Goal: Task Accomplishment & Management: Use online tool/utility

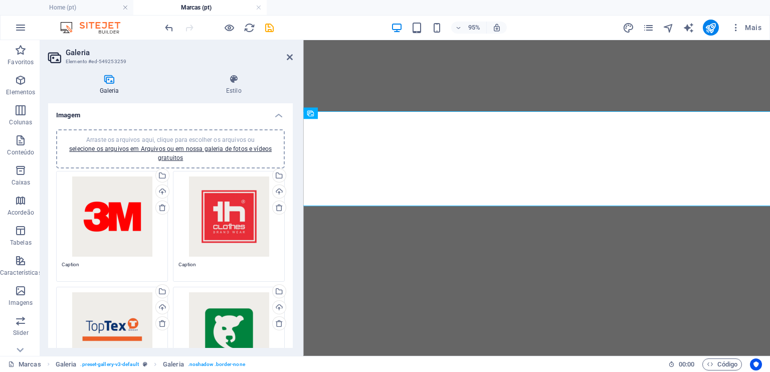
select select "4"
select select "px"
click at [292, 55] on icon at bounding box center [290, 57] width 6 height 8
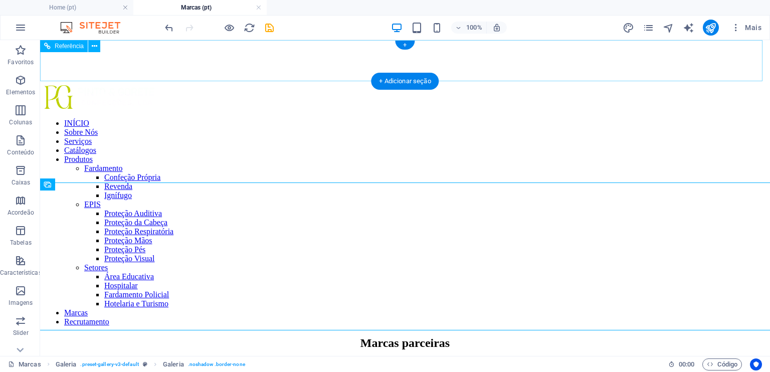
click at [342, 119] on nav "INÍCIO Sobre Nós Serviços Catálogos Produtos Fardamento Confeção Própria Revend…" at bounding box center [404, 222] width 721 height 207
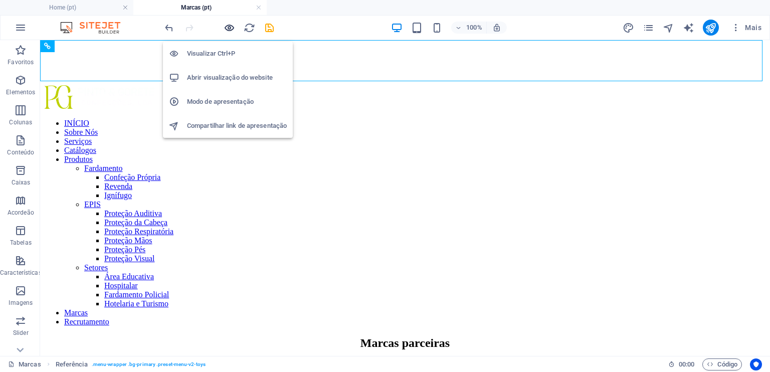
click at [230, 25] on icon "button" at bounding box center [229, 28] width 12 height 12
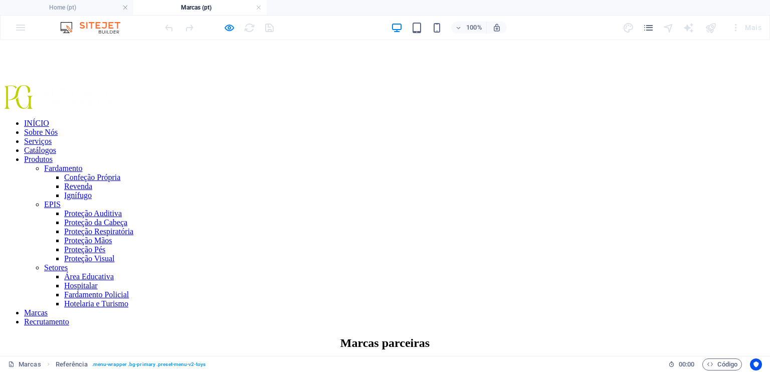
click at [58, 128] on link "Sobre Nós" at bounding box center [41, 132] width 34 height 9
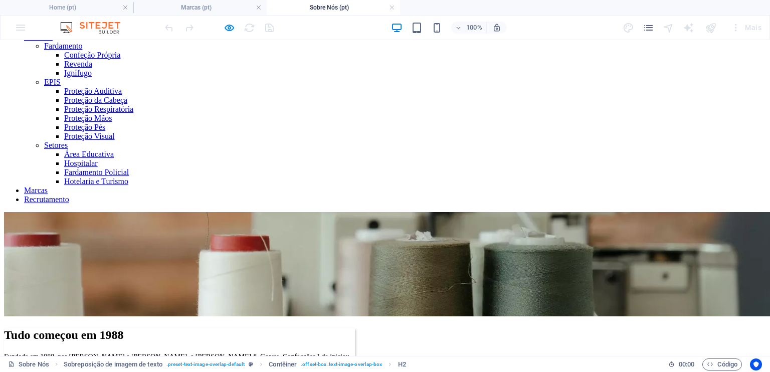
scroll to position [122, 0]
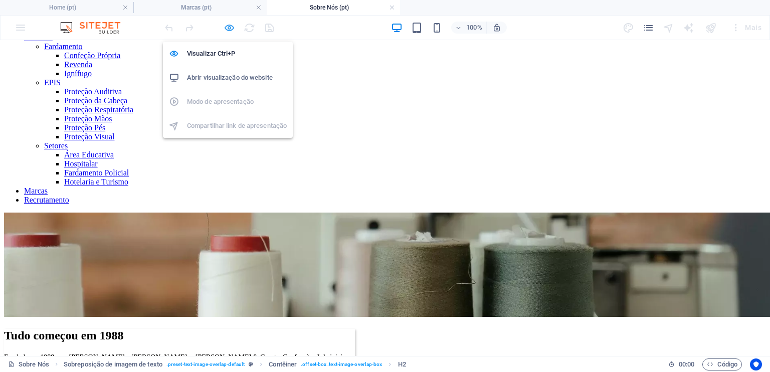
click at [225, 25] on icon "button" at bounding box center [229, 28] width 12 height 12
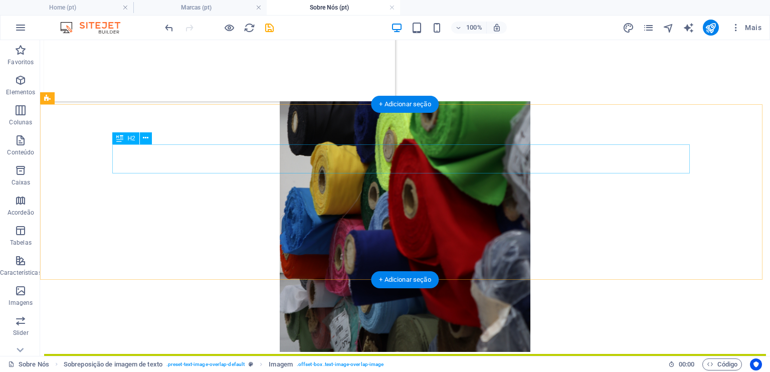
scroll to position [605, 0]
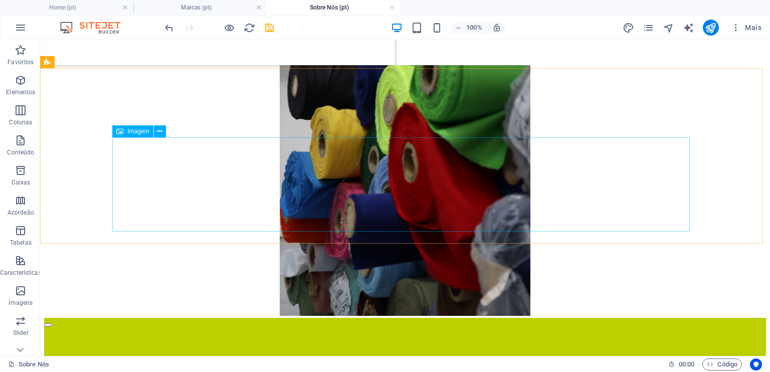
click at [119, 132] on icon at bounding box center [119, 131] width 7 height 12
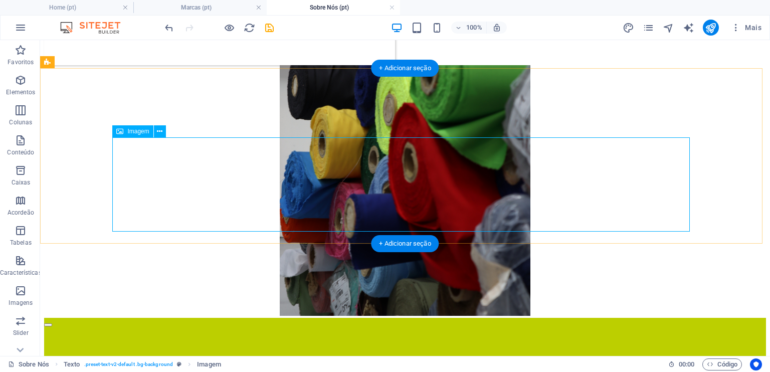
click at [160, 134] on icon at bounding box center [160, 131] width 6 height 11
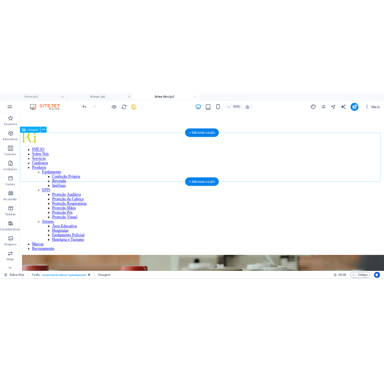
scroll to position [0, 0]
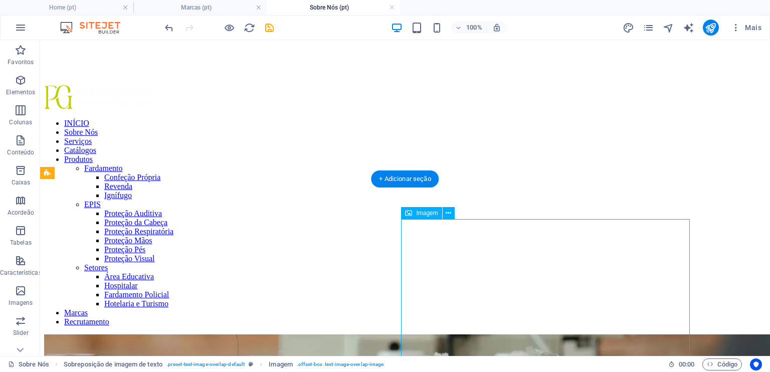
select select "px"
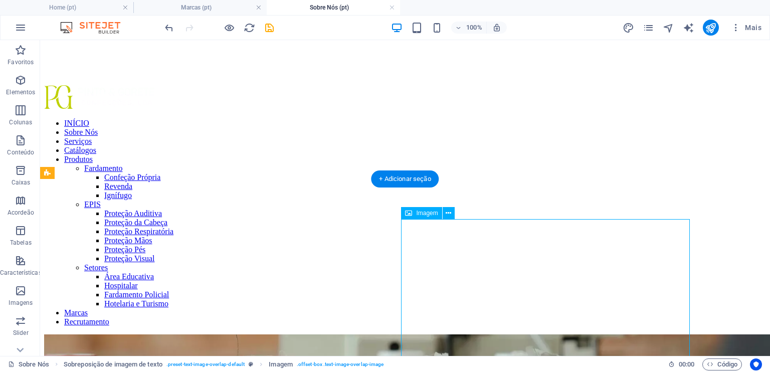
select select "px"
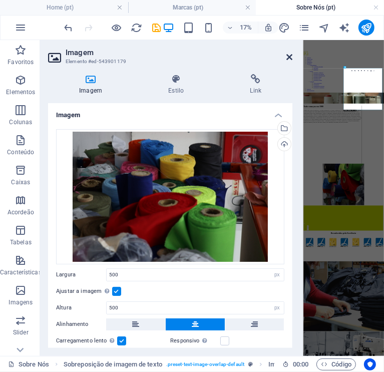
click at [293, 58] on icon at bounding box center [290, 57] width 6 height 8
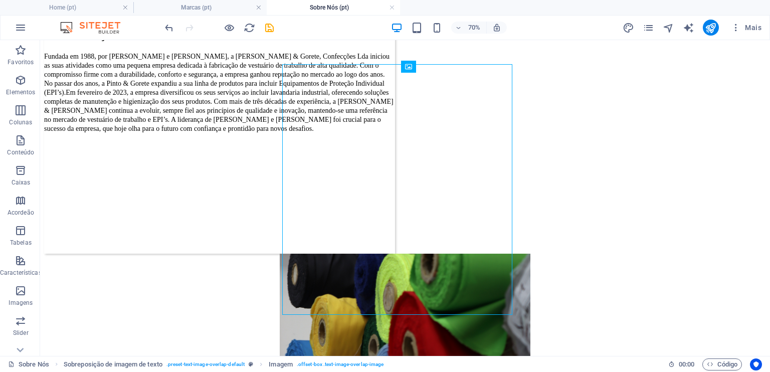
scroll to position [146, 0]
